Goal: Task Accomplishment & Management: Manage account settings

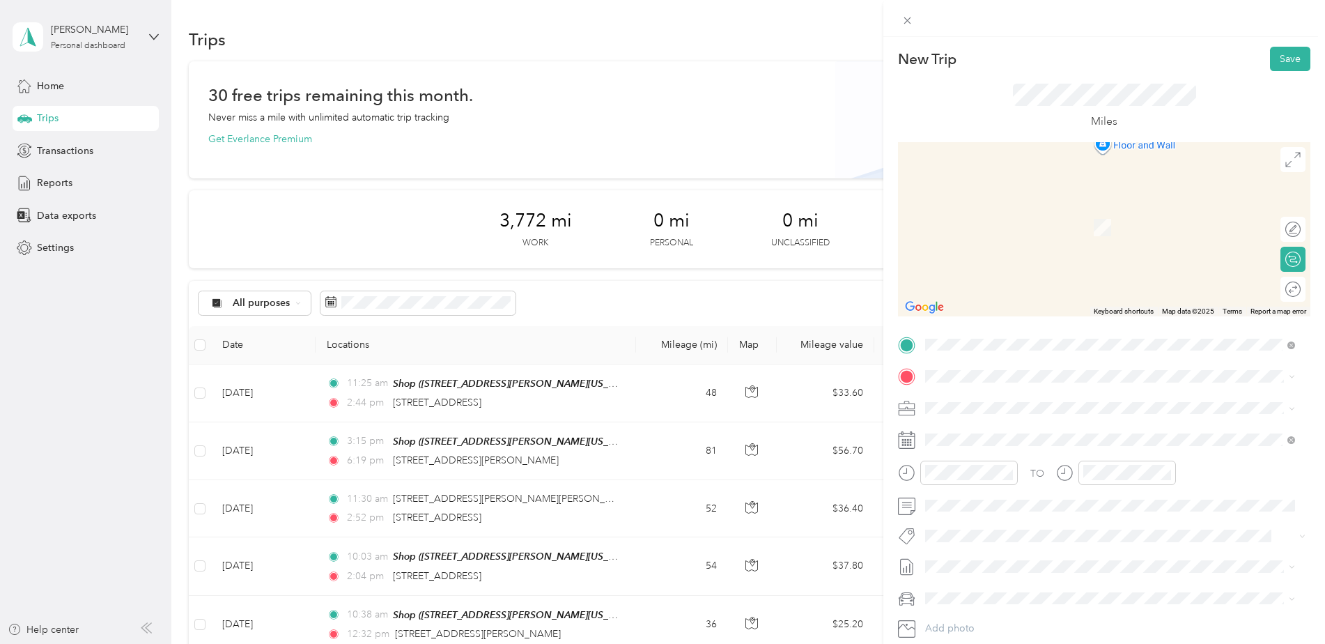
click at [1026, 425] on span "[STREET_ADDRESS][PERSON_NAME][US_STATE]" at bounding box center [1060, 418] width 217 height 13
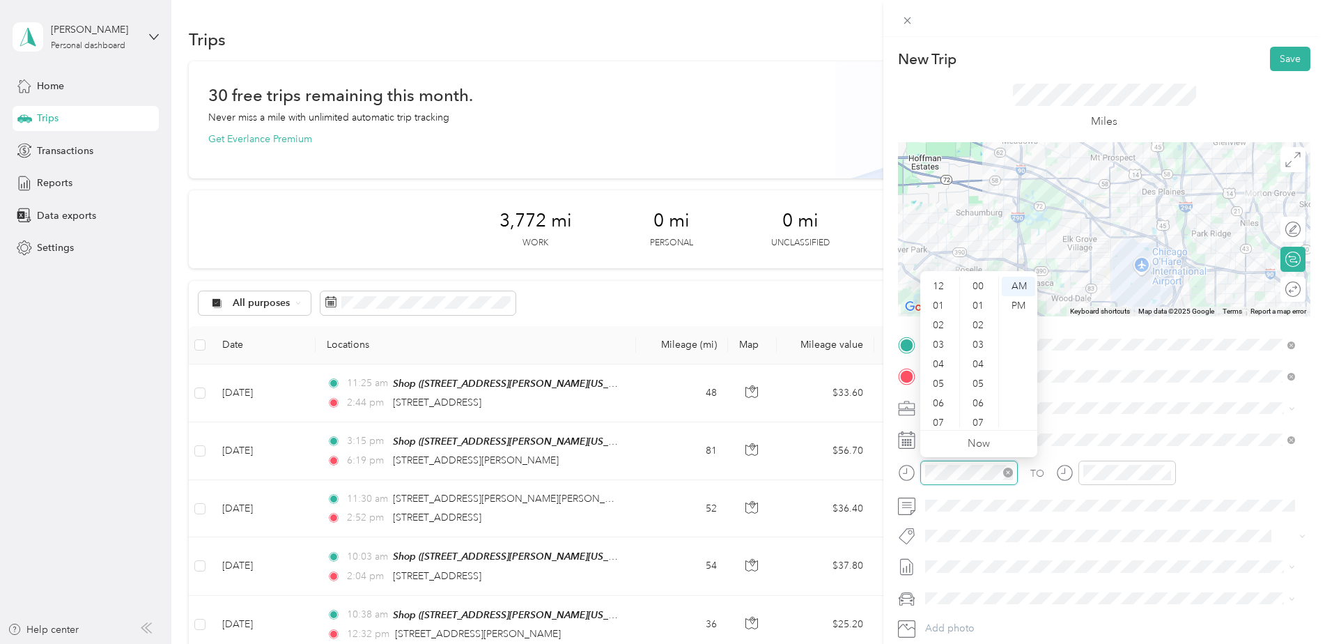
scroll to position [84, 0]
click at [941, 401] on div "10" at bounding box center [939, 398] width 33 height 20
click at [979, 318] on div "30" at bounding box center [979, 323] width 33 height 20
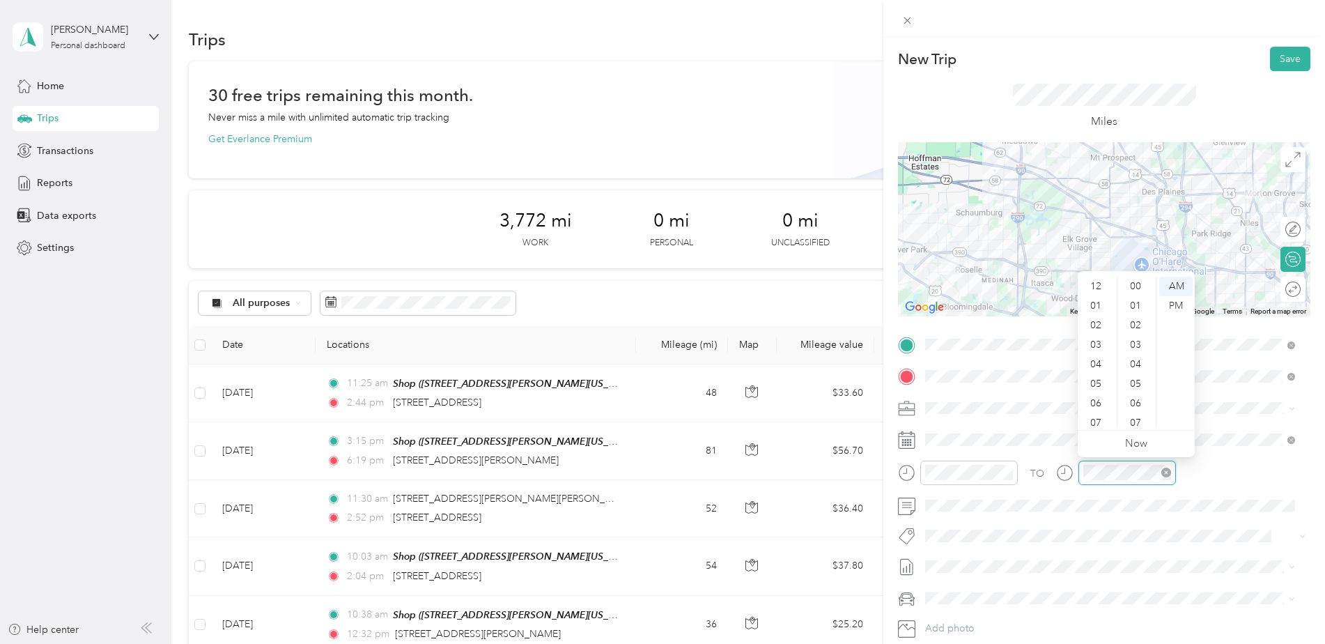
scroll to position [84, 0]
click at [1096, 278] on div "04" at bounding box center [1096, 281] width 33 height 20
click at [1141, 327] on div "30" at bounding box center [1136, 337] width 33 height 20
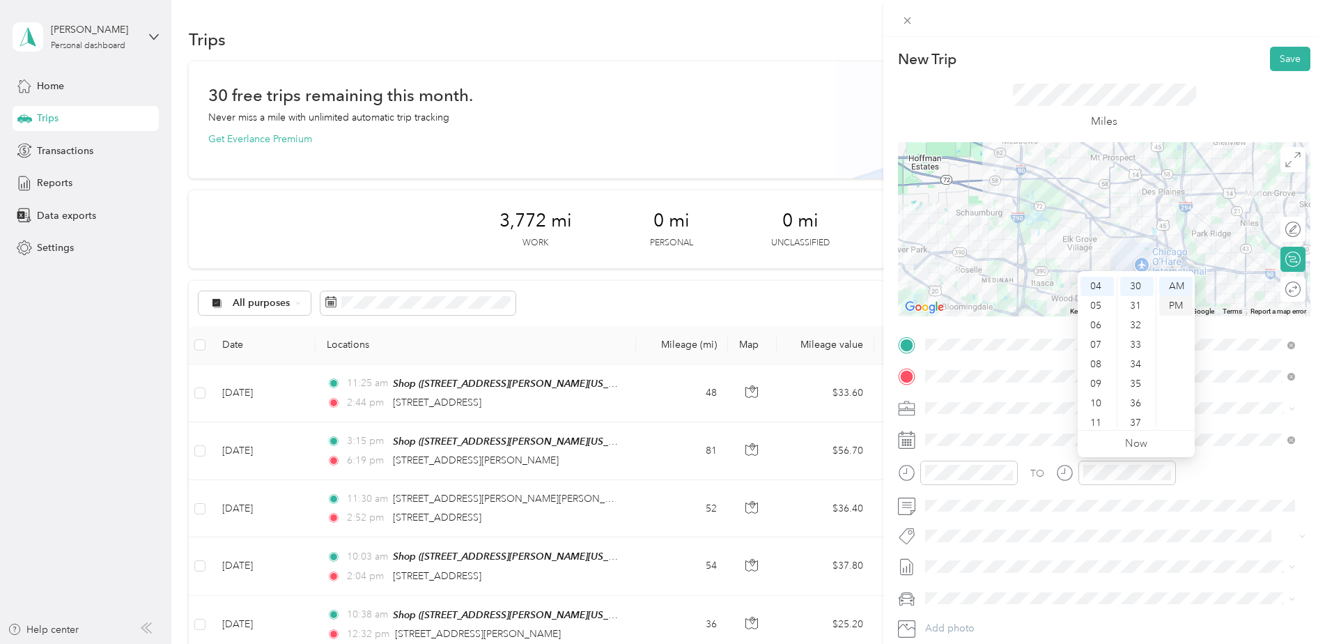
click at [1175, 300] on div "PM" at bounding box center [1175, 306] width 33 height 20
click at [1173, 304] on div "PM" at bounding box center [1175, 306] width 33 height 20
click at [1289, 258] on div at bounding box center [1285, 259] width 29 height 15
click at [1273, 58] on button "Save" at bounding box center [1290, 59] width 40 height 24
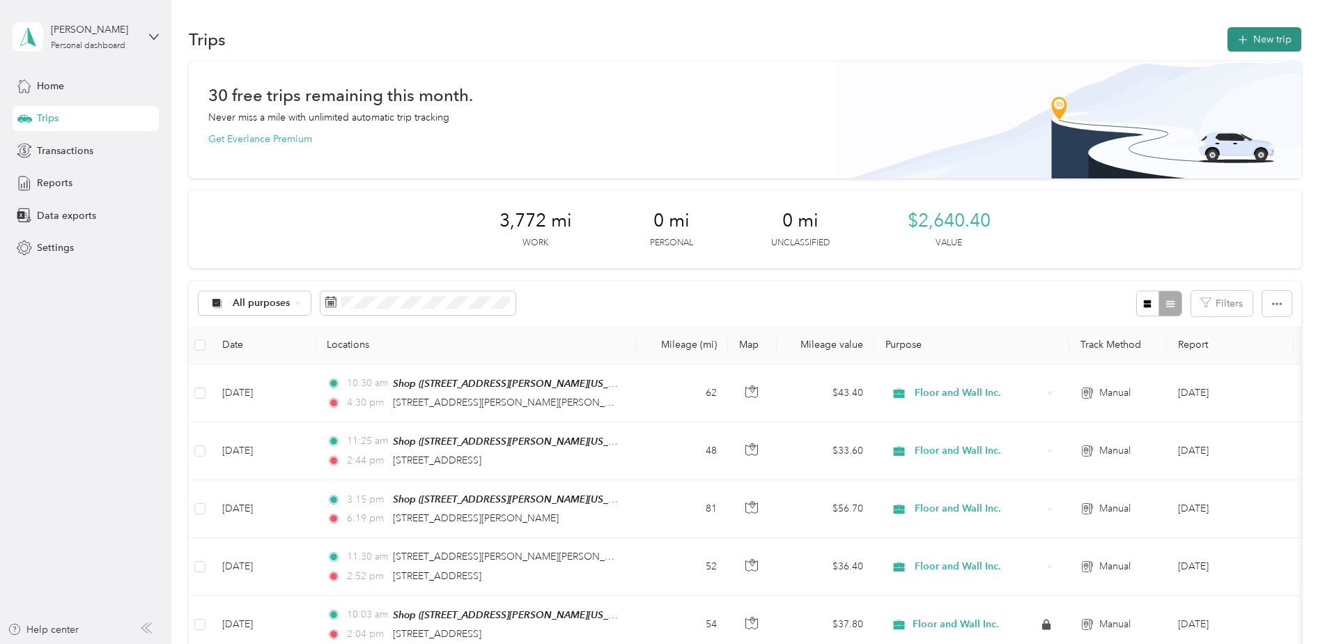
click at [1270, 36] on button "New trip" at bounding box center [1264, 39] width 74 height 24
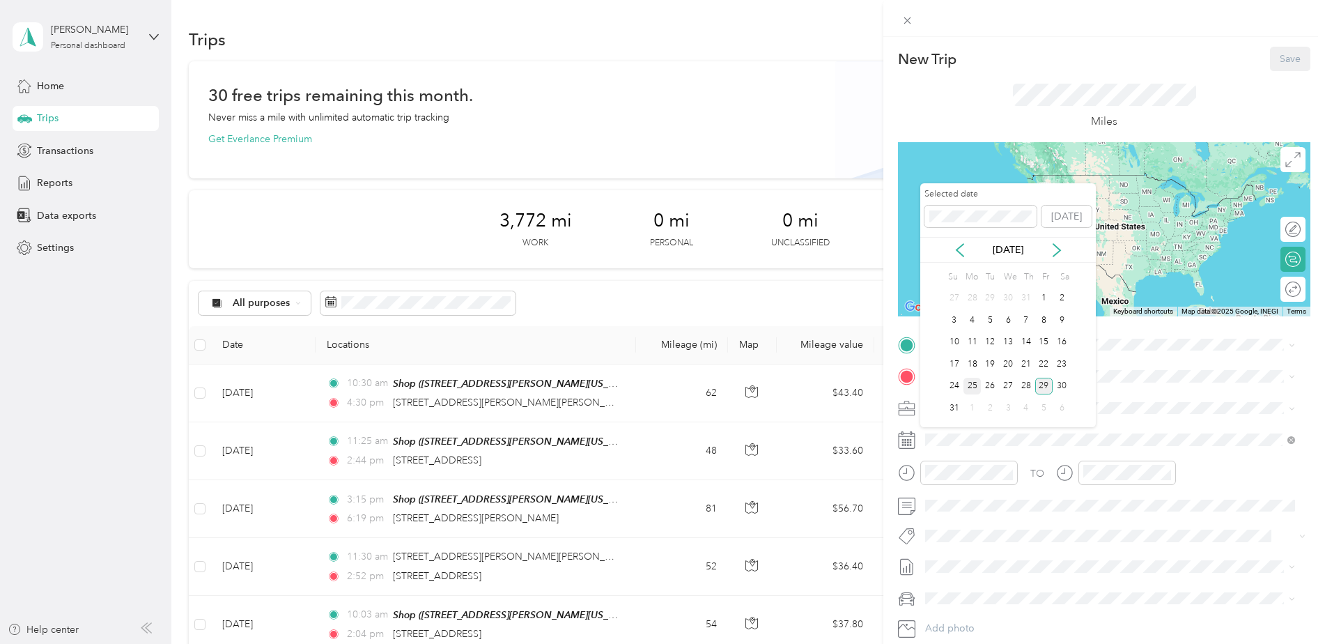
click at [971, 385] on div "25" at bounding box center [972, 386] width 18 height 17
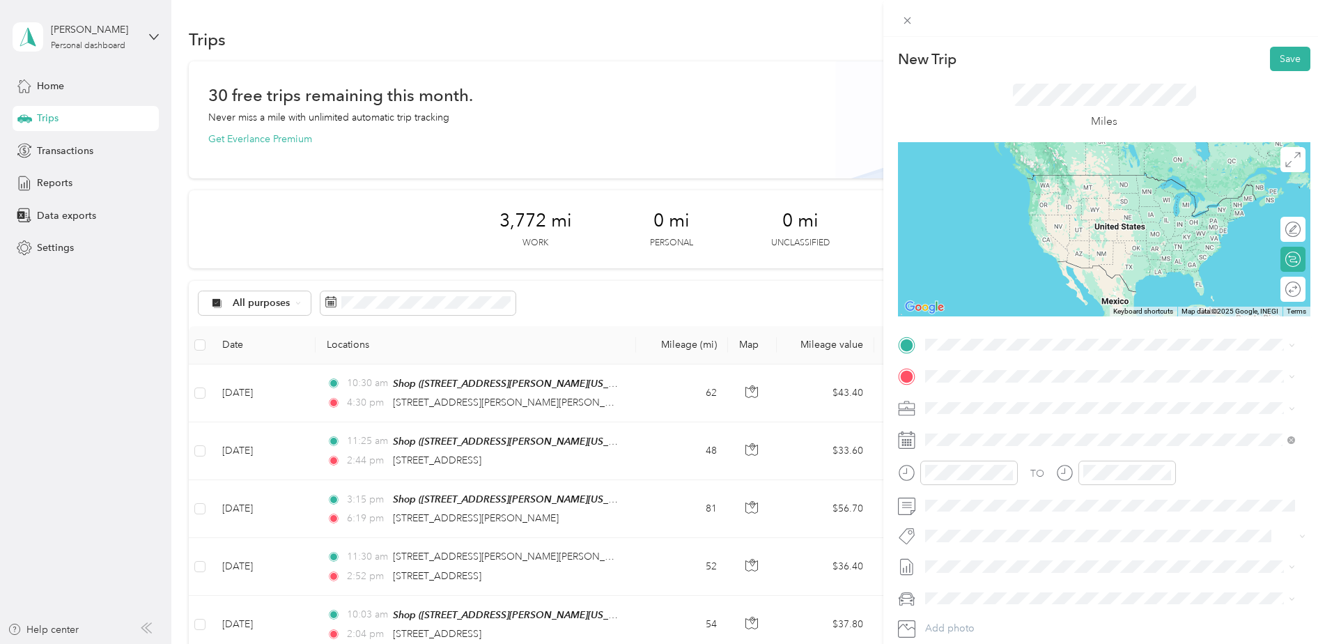
click at [968, 404] on div "Shop [STREET_ADDRESS][PERSON_NAME][US_STATE]" at bounding box center [1060, 399] width 217 height 29
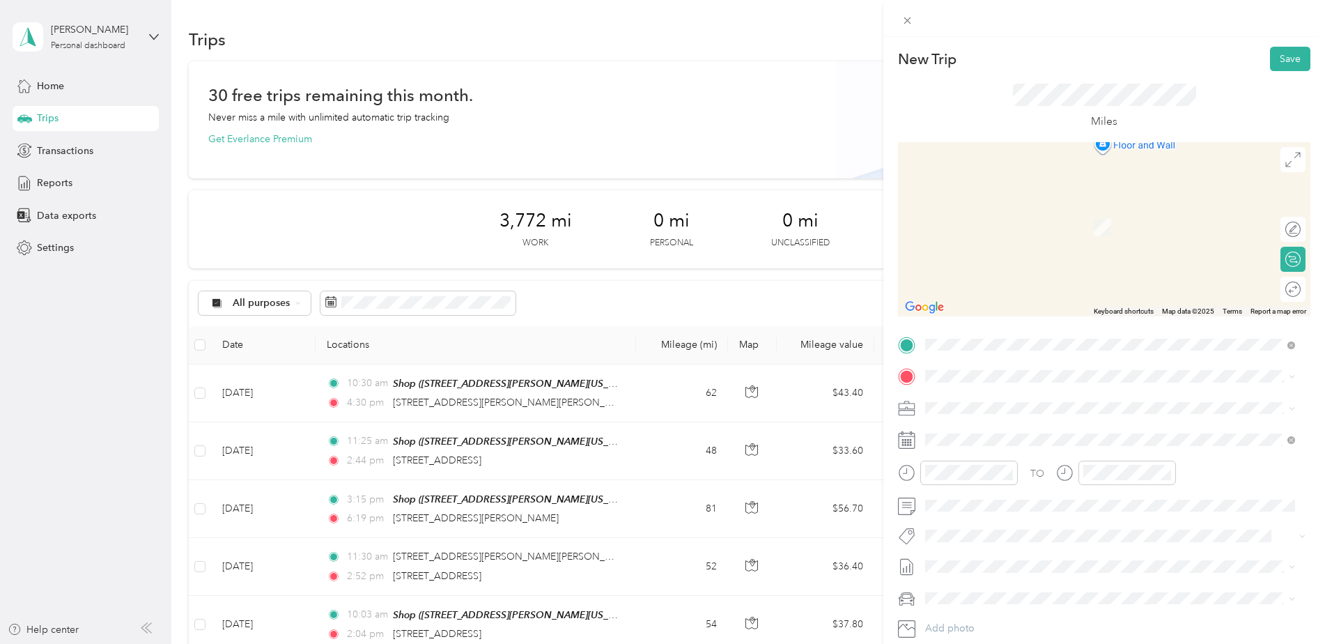
click at [1009, 424] on span "[STREET_ADDRESS][US_STATE]" at bounding box center [1021, 418] width 139 height 13
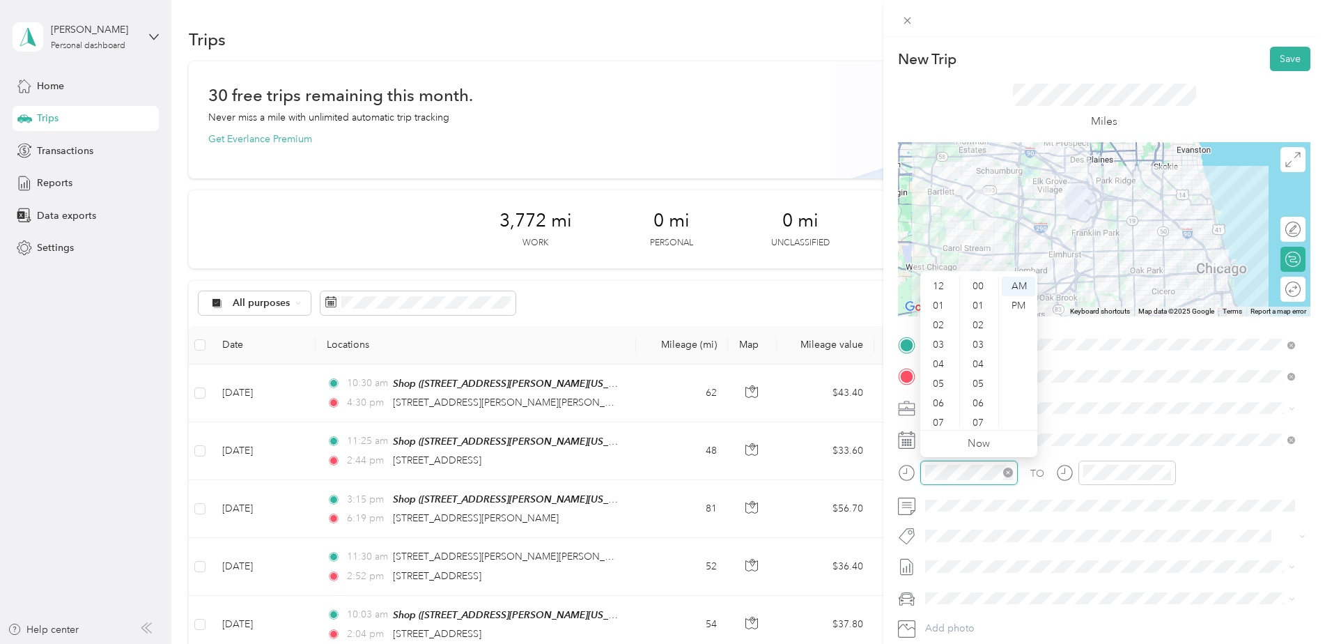
scroll to position [84, 0]
click at [939, 357] on div "08" at bounding box center [939, 359] width 33 height 20
click at [982, 392] on div "51" at bounding box center [979, 392] width 33 height 20
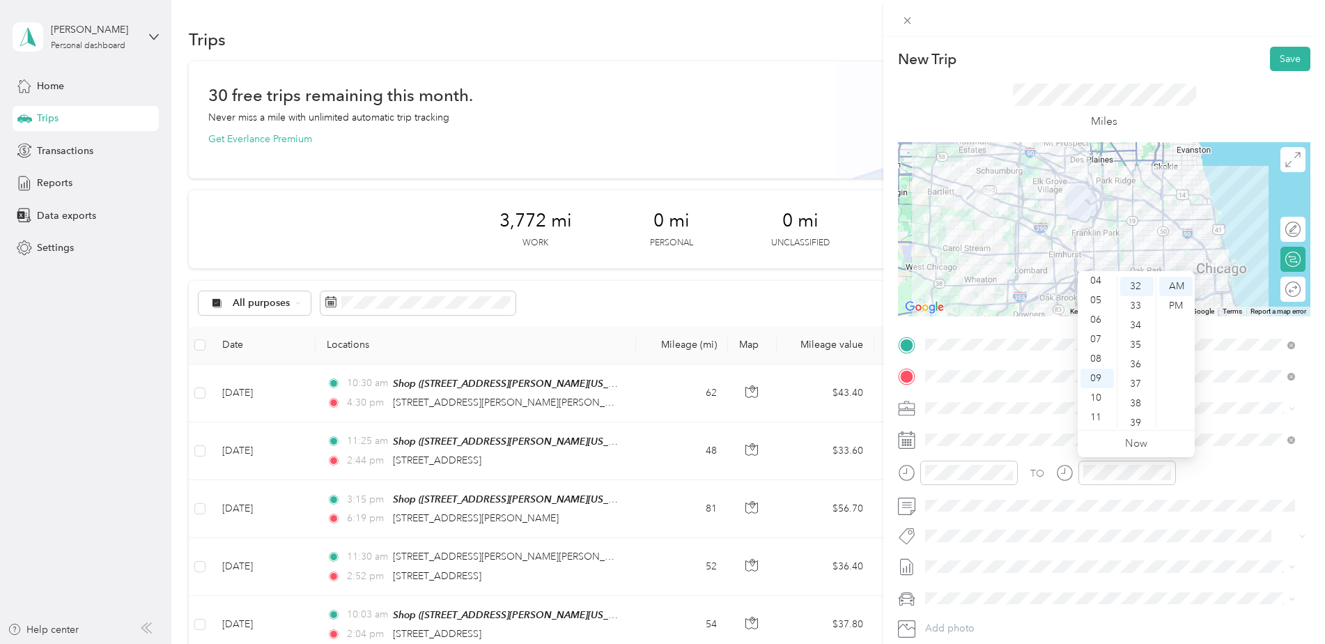
scroll to position [0, 0]
click at [1094, 288] on div "12" at bounding box center [1096, 287] width 33 height 20
click at [1138, 281] on div "22" at bounding box center [1136, 280] width 33 height 20
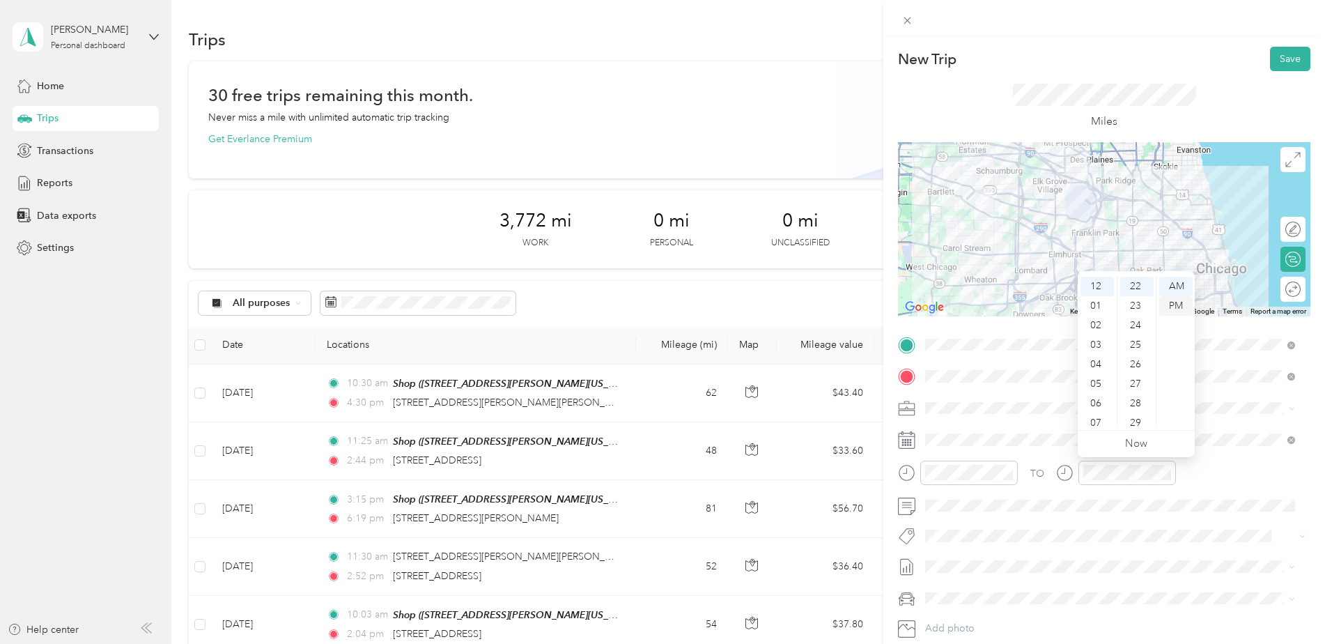
click at [1178, 302] on div "PM" at bounding box center [1175, 306] width 33 height 20
click at [1287, 256] on div at bounding box center [1293, 259] width 13 height 13
click at [1272, 56] on button "Save" at bounding box center [1290, 59] width 40 height 24
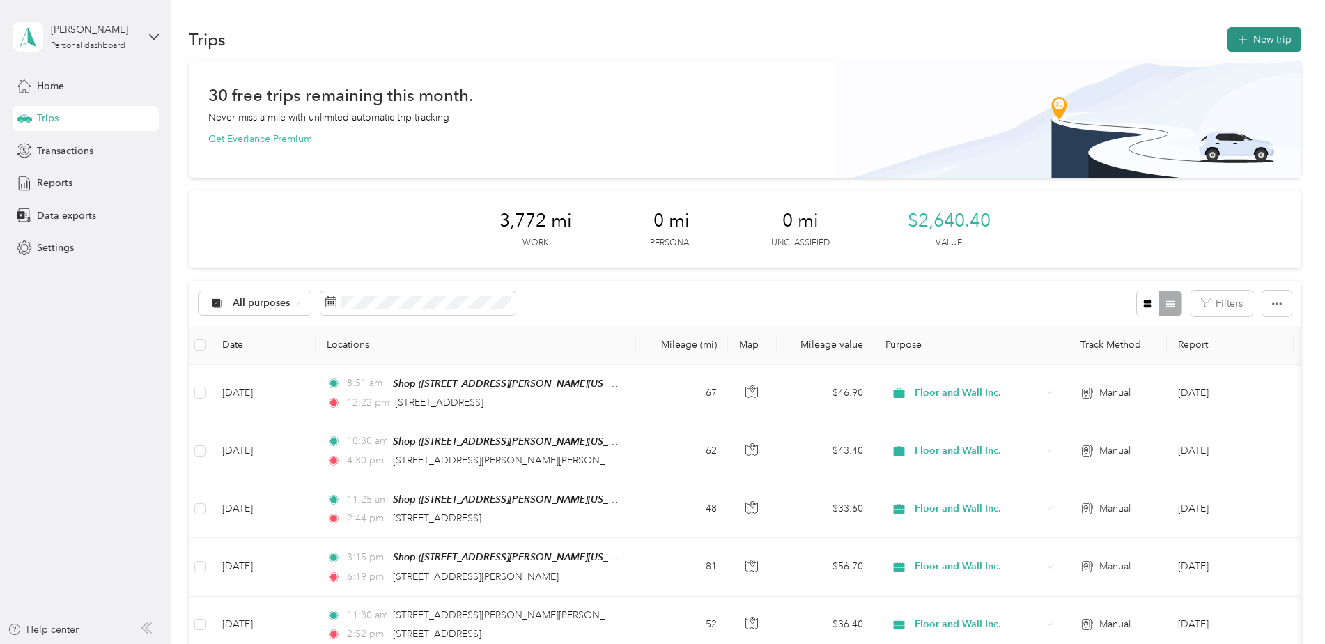
click at [1267, 31] on button "New trip" at bounding box center [1264, 39] width 74 height 24
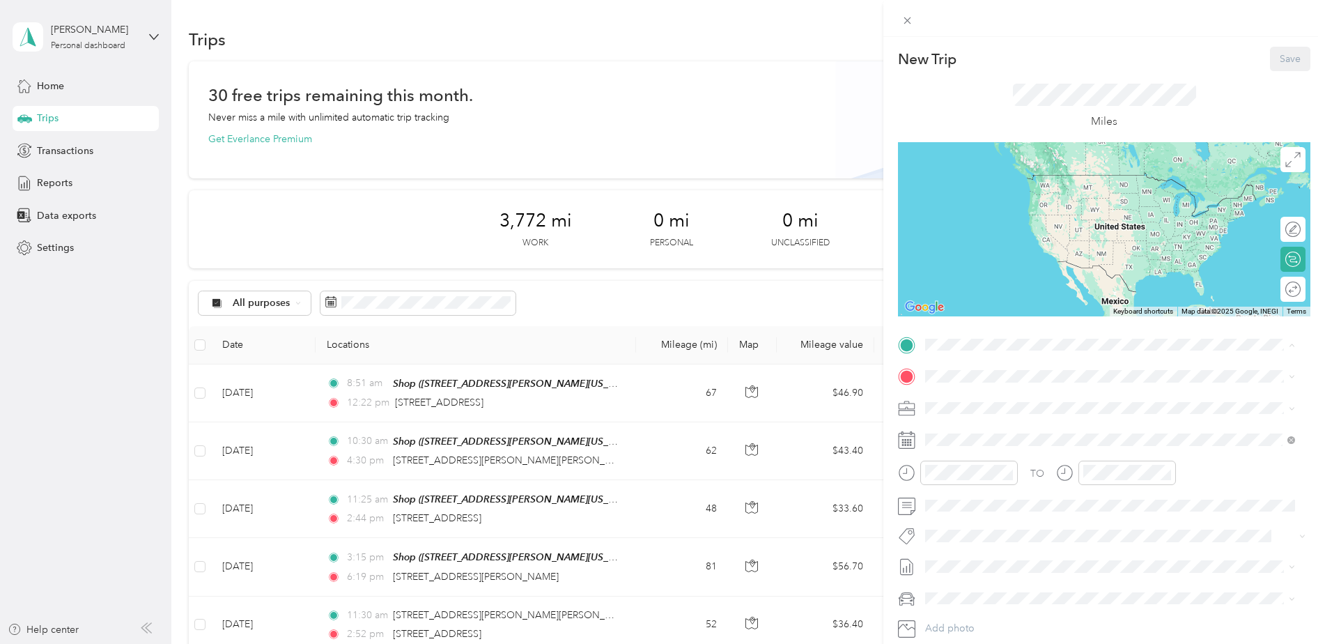
click at [995, 401] on div "Shop [STREET_ADDRESS][PERSON_NAME][US_STATE]" at bounding box center [1060, 408] width 217 height 29
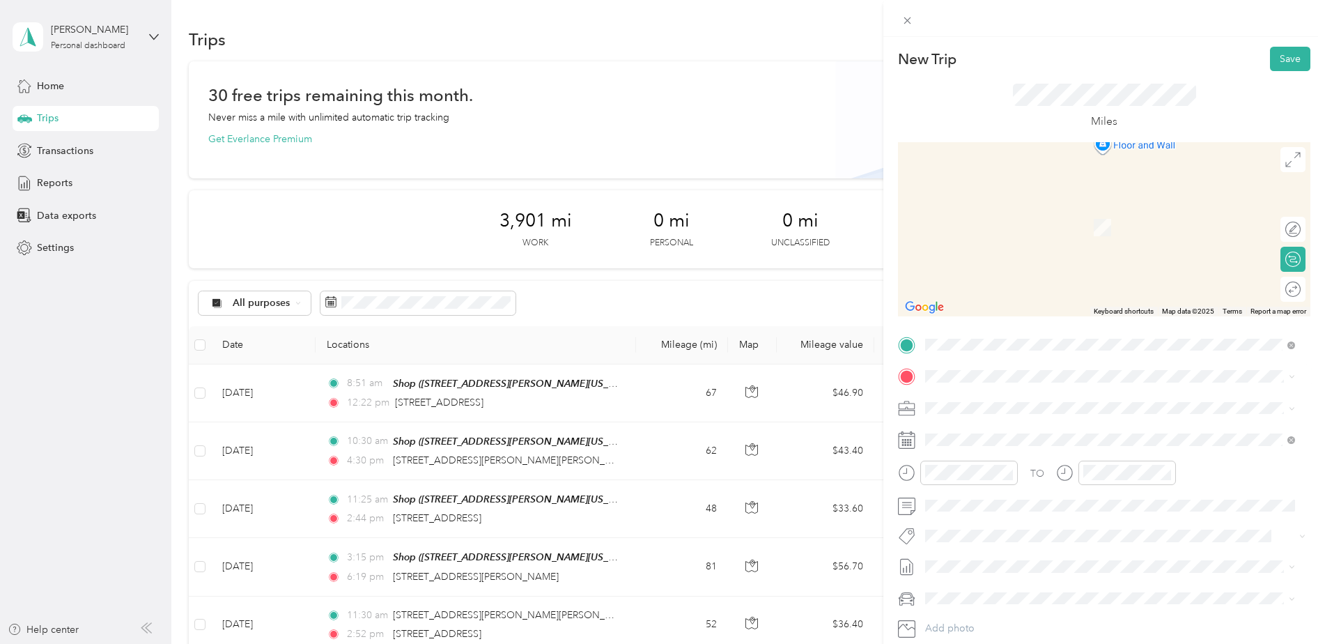
click at [1022, 422] on span "[STREET_ADDRESS][PERSON_NAME][US_STATE]" at bounding box center [1060, 420] width 217 height 13
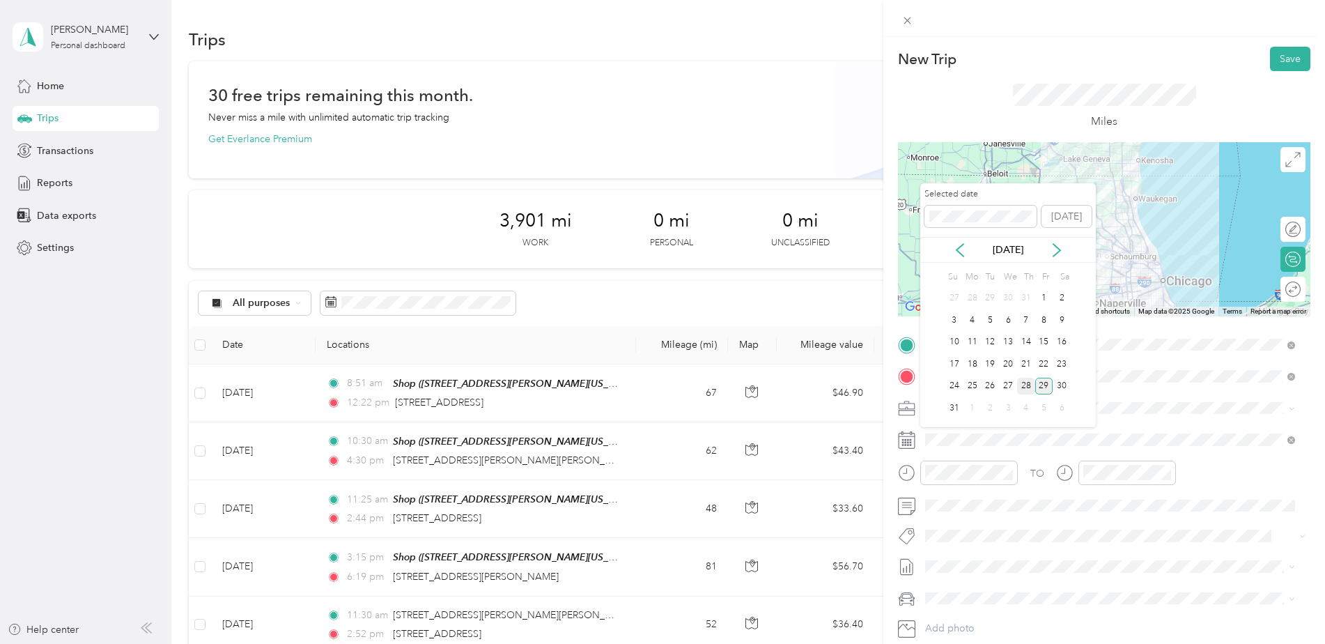
click at [1027, 384] on div "28" at bounding box center [1026, 386] width 18 height 17
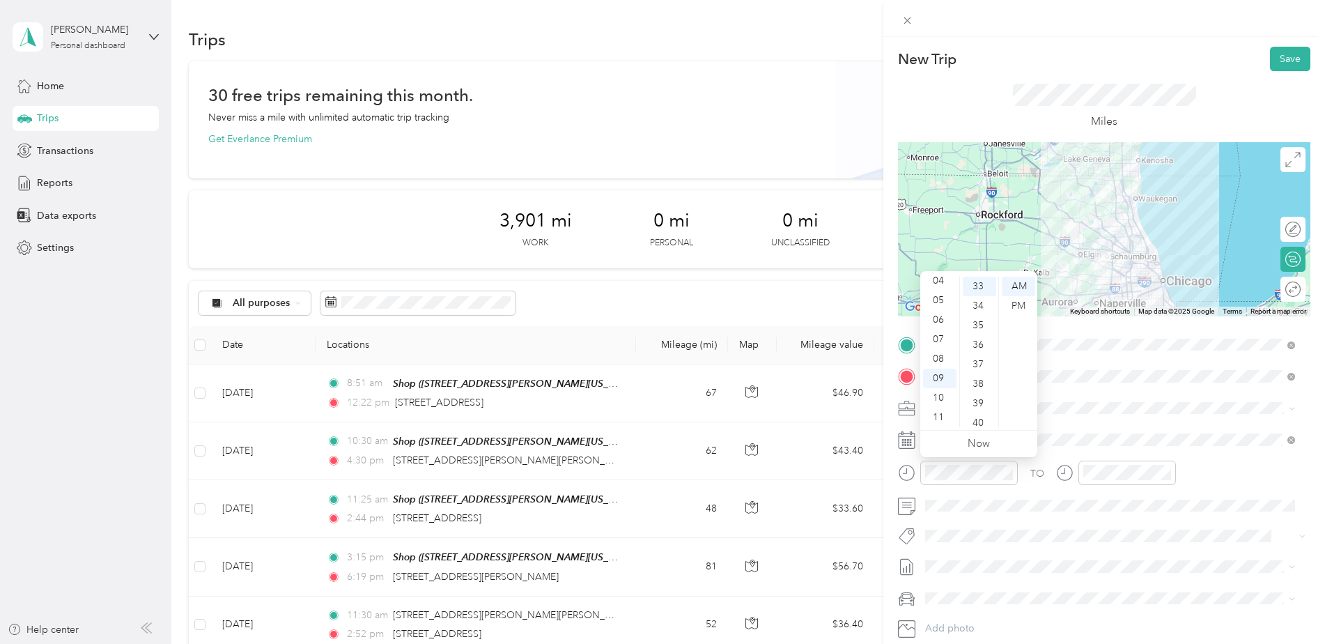
scroll to position [0, 0]
click at [933, 279] on div "12" at bounding box center [939, 287] width 33 height 20
click at [977, 352] on div "16" at bounding box center [979, 351] width 33 height 20
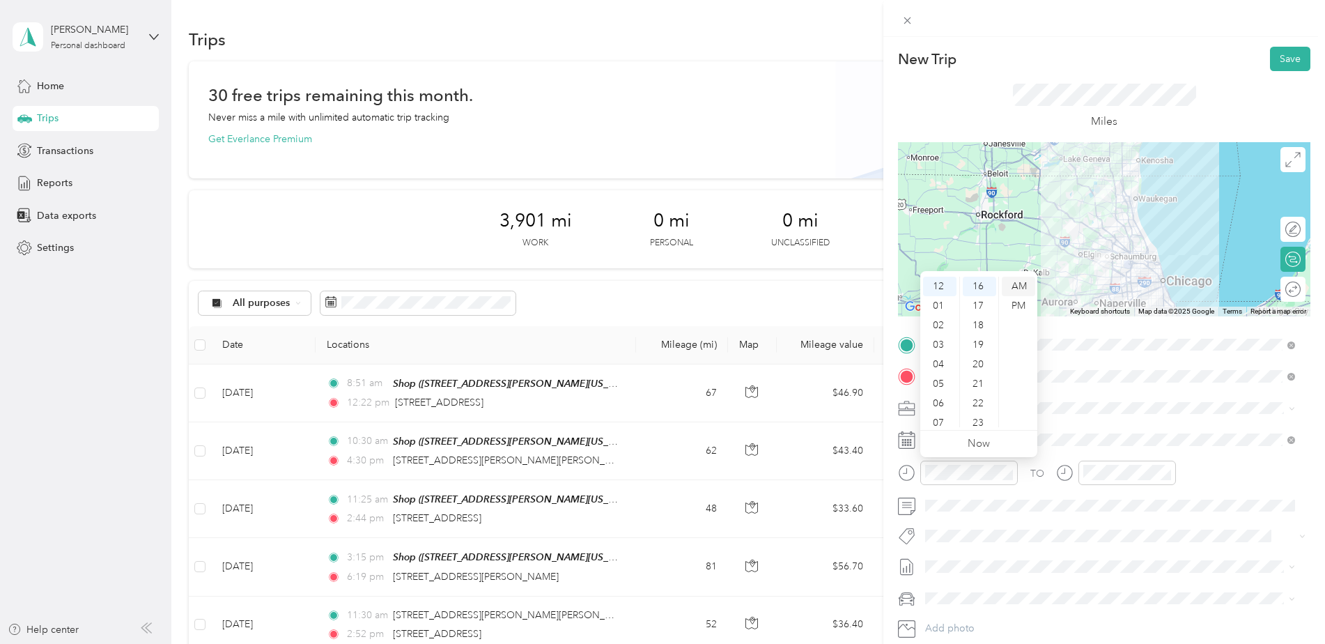
click at [1021, 295] on div "AM" at bounding box center [1018, 287] width 33 height 20
click at [1018, 305] on div "PM" at bounding box center [1018, 306] width 33 height 20
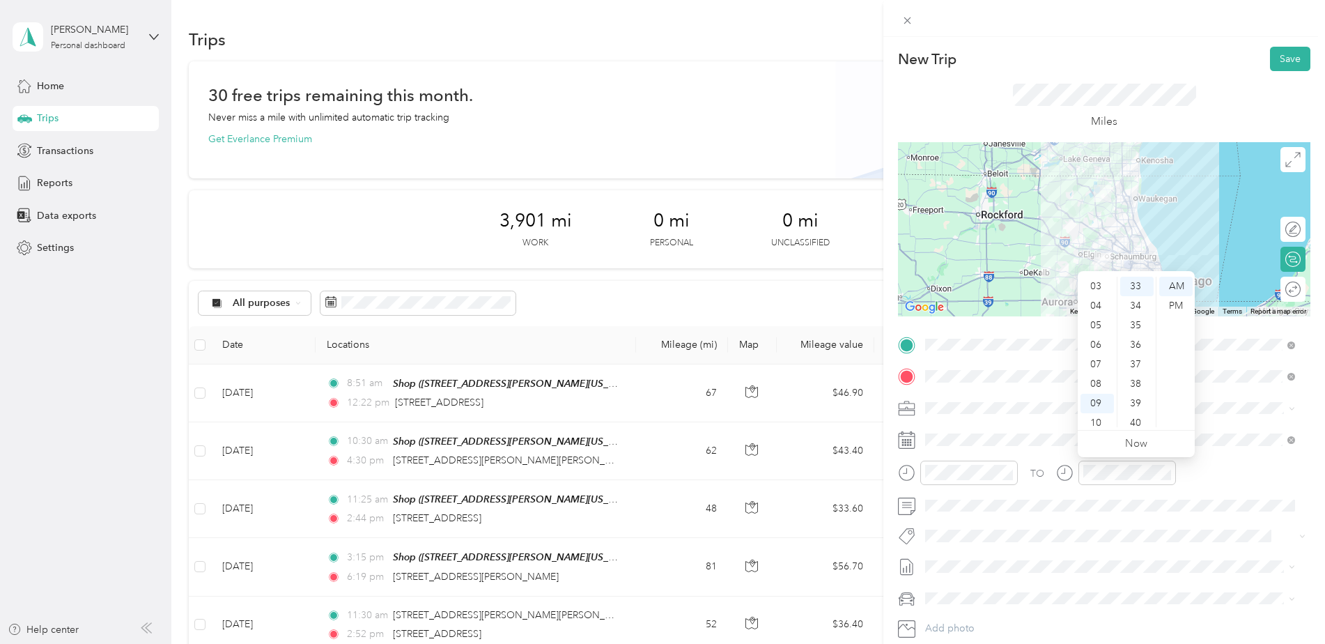
scroll to position [38, 0]
click at [1100, 309] on div "03" at bounding box center [1096, 307] width 33 height 20
click at [1139, 391] on div "51" at bounding box center [1136, 392] width 33 height 20
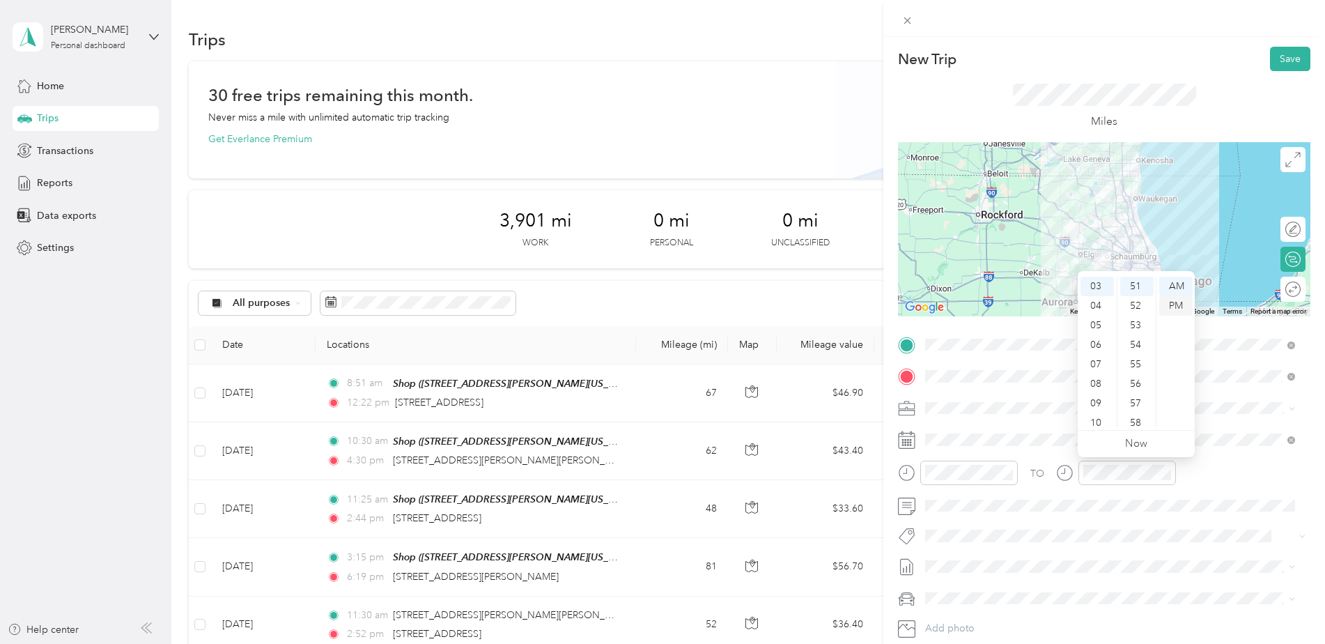
click at [1177, 305] on div "PM" at bounding box center [1175, 306] width 33 height 20
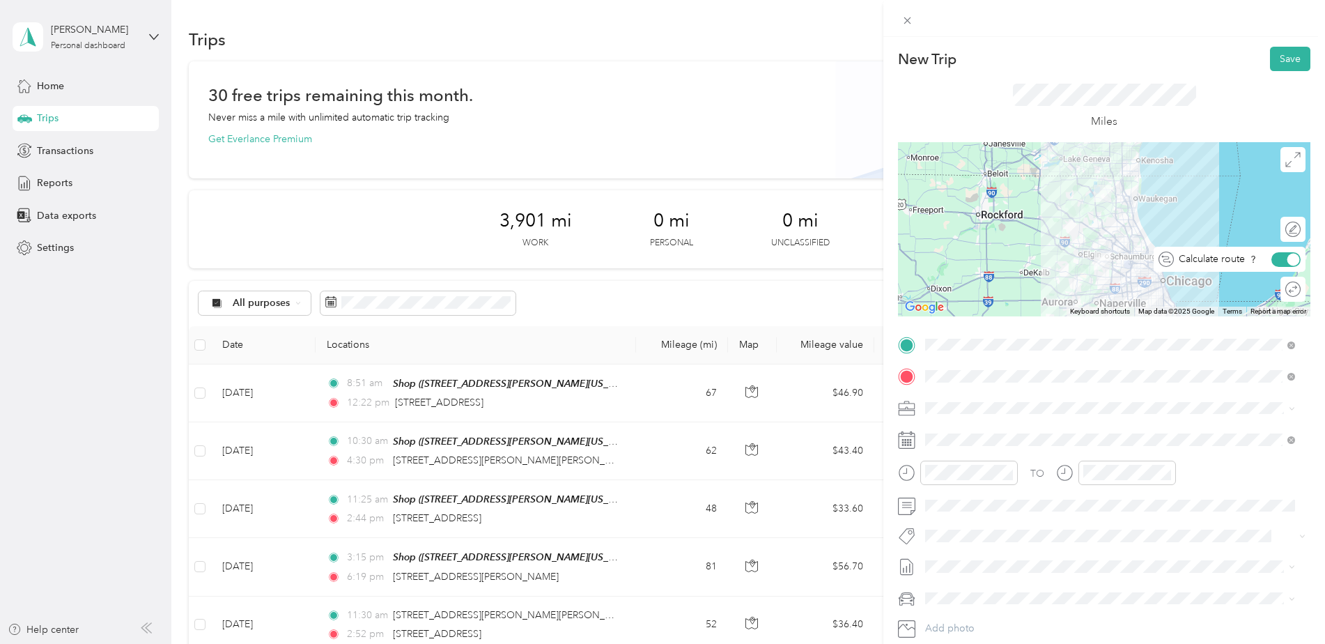
click at [1289, 259] on div at bounding box center [1293, 259] width 13 height 13
click at [1271, 65] on button "Save" at bounding box center [1290, 59] width 40 height 24
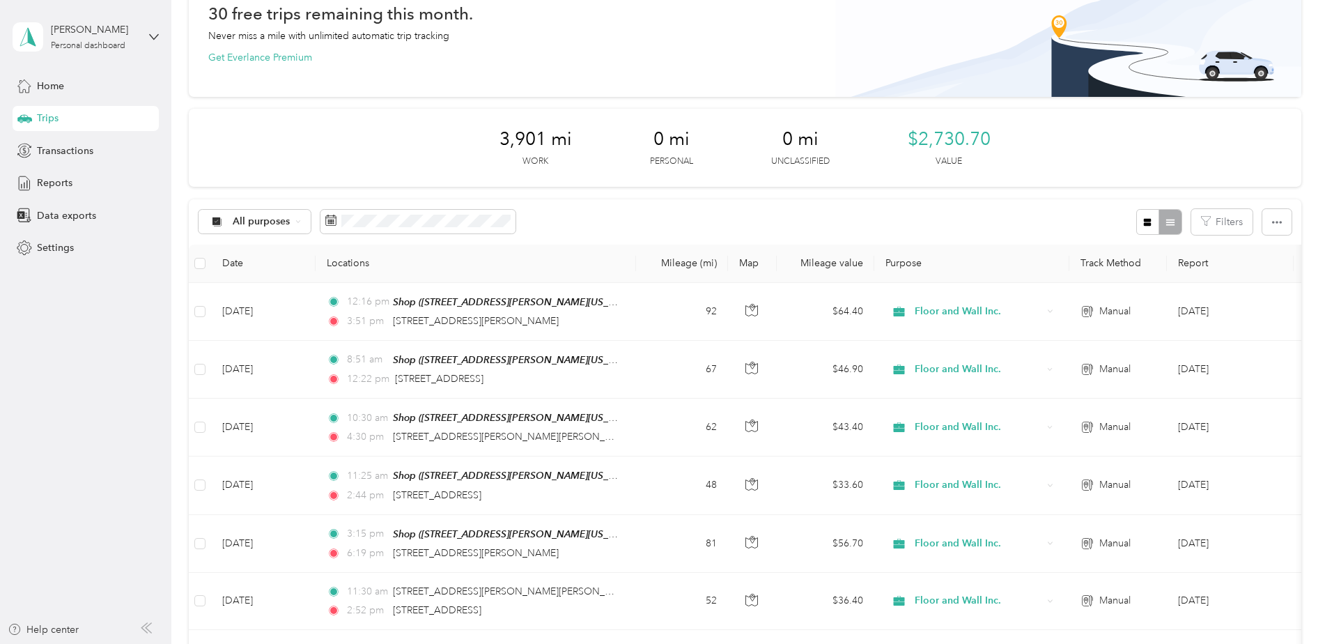
scroll to position [0, 0]
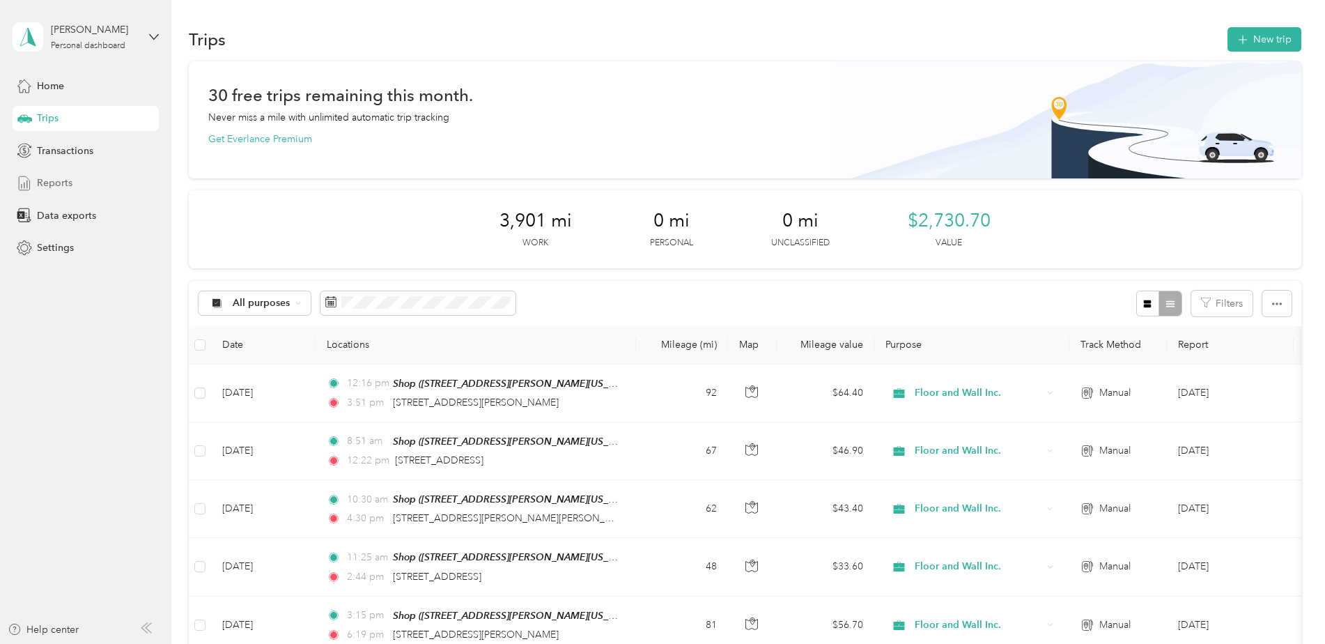
click at [63, 185] on span "Reports" at bounding box center [55, 183] width 36 height 15
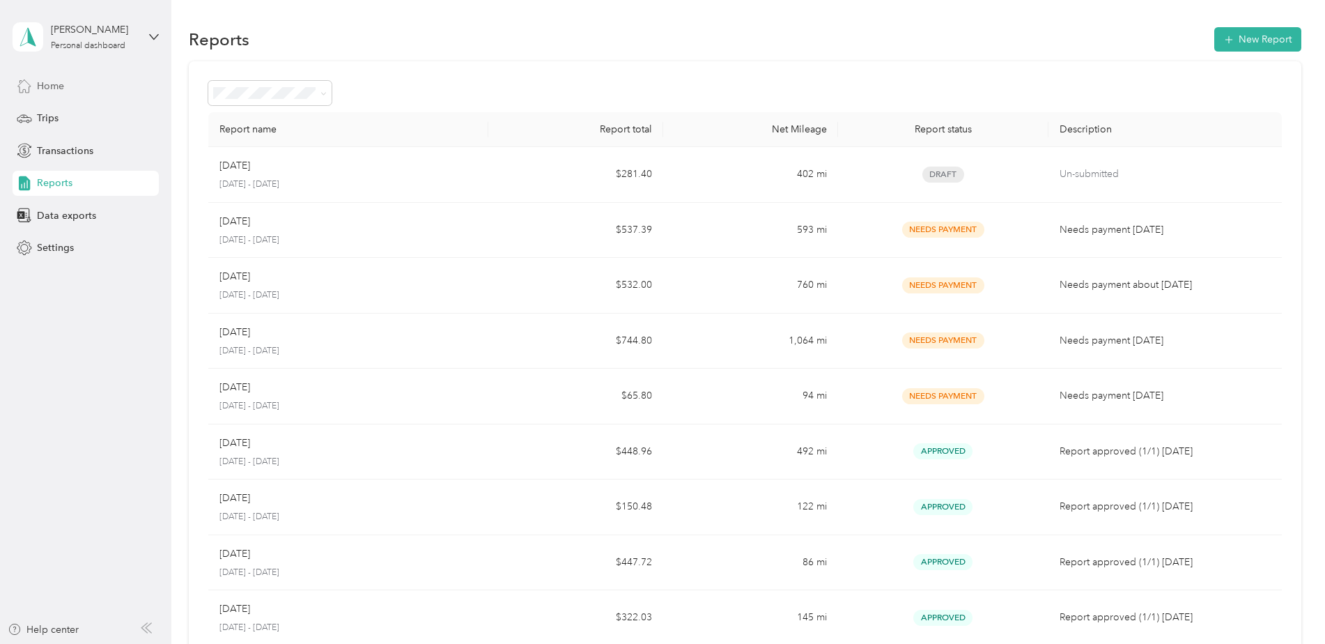
click at [45, 82] on span "Home" at bounding box center [50, 86] width 27 height 15
